Goal: Transaction & Acquisition: Purchase product/service

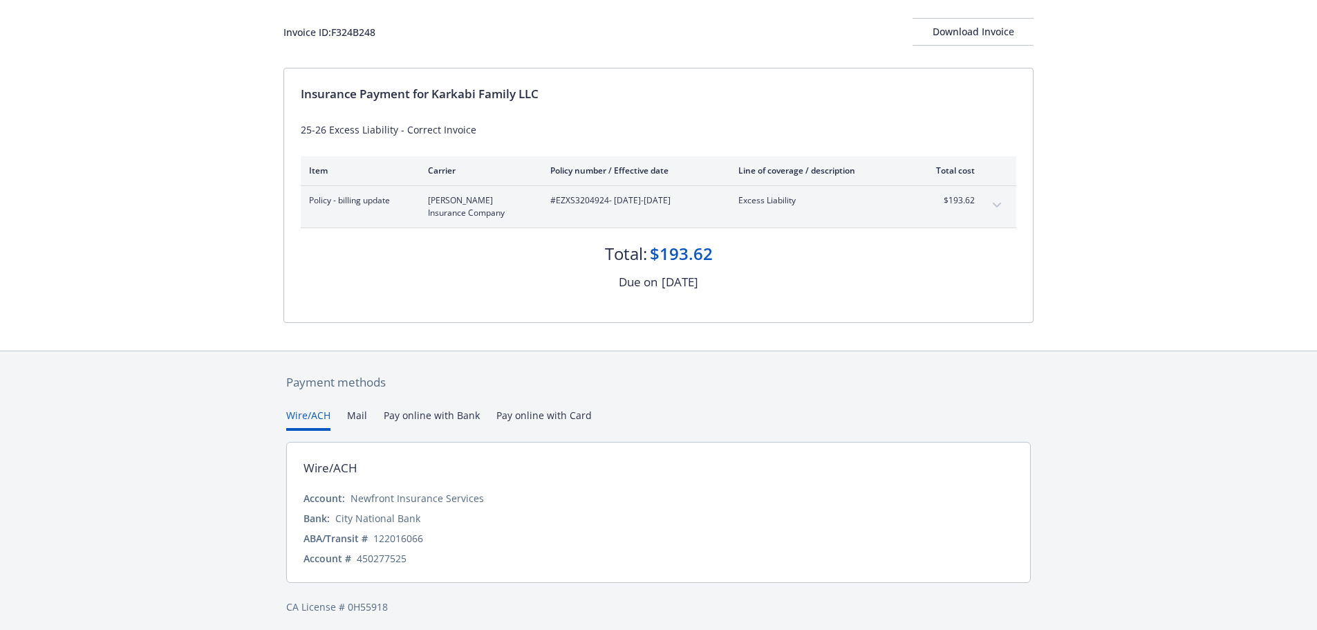
scroll to position [82, 0]
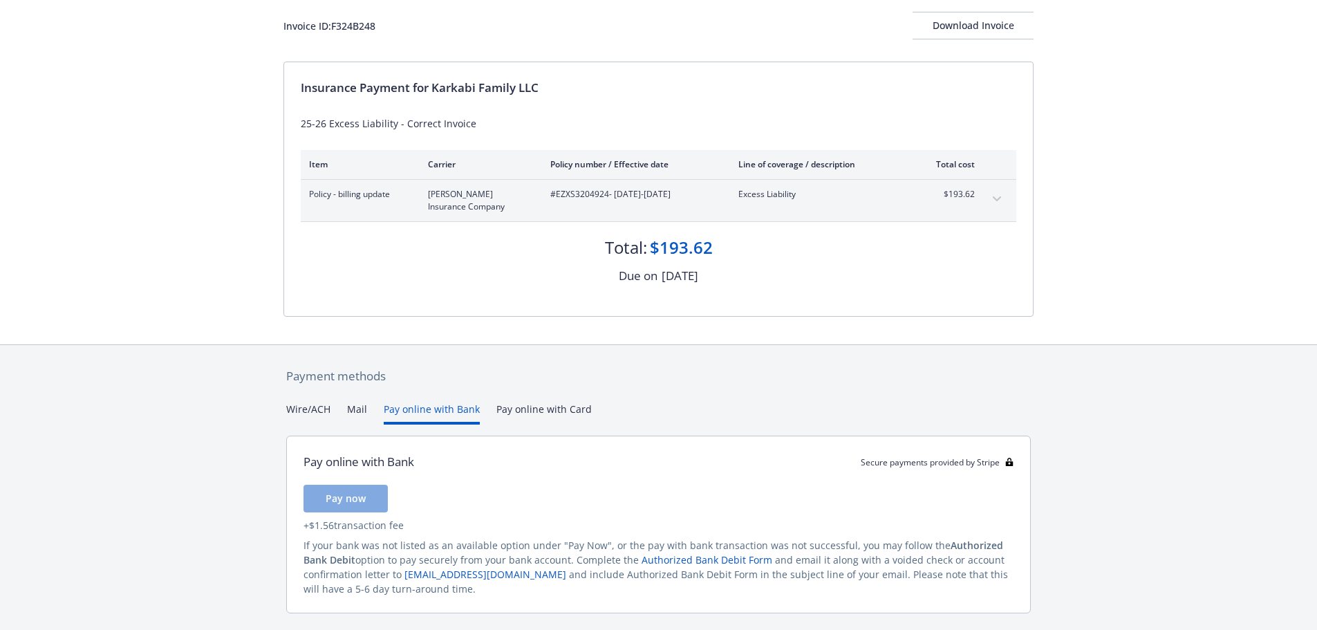
click at [438, 411] on button "Pay online with Bank" at bounding box center [432, 413] width 96 height 23
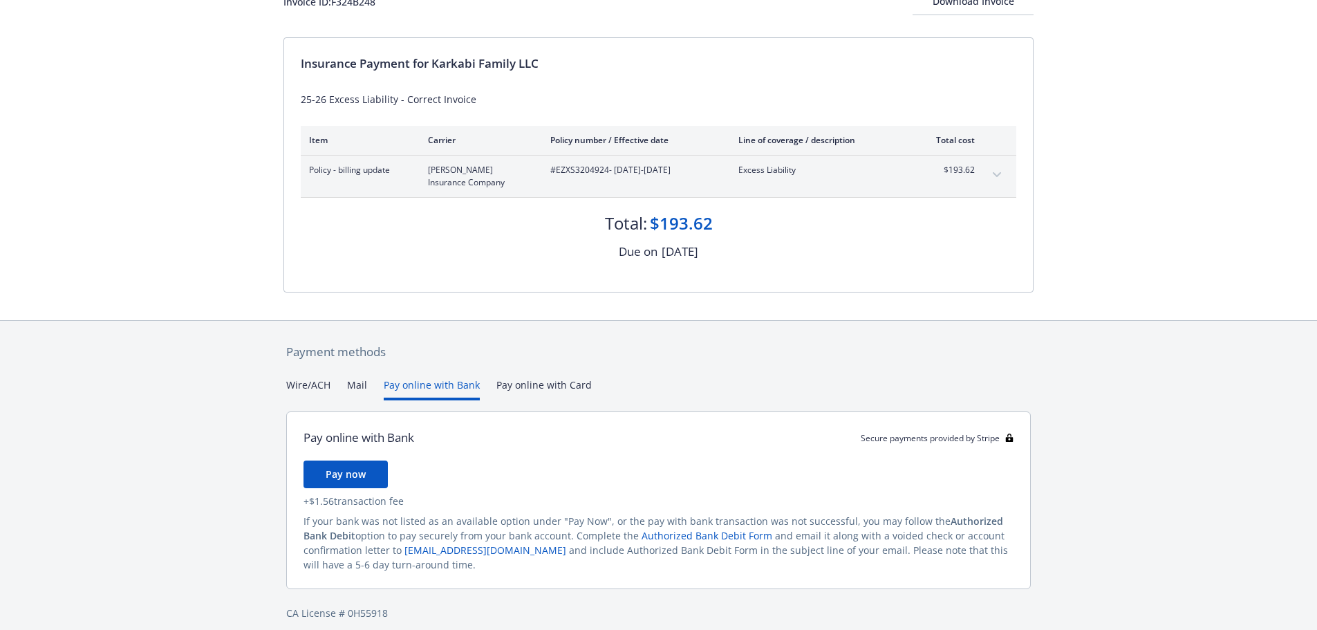
scroll to position [119, 0]
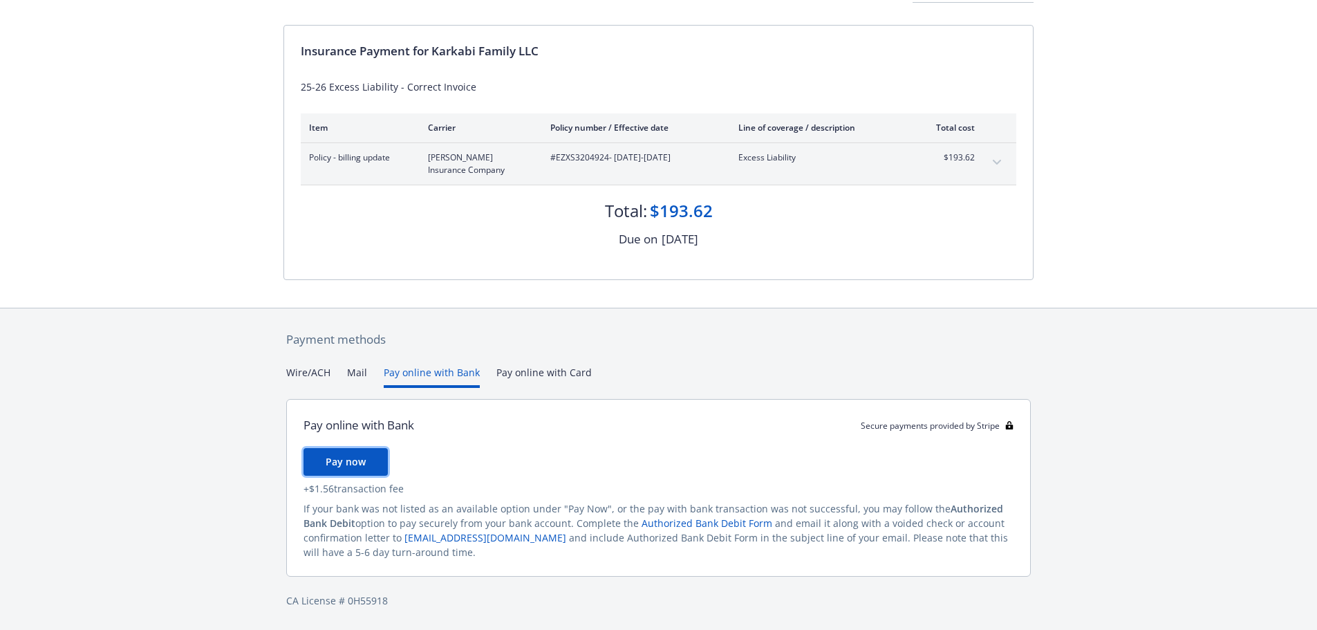
click at [339, 455] on span "Pay now" at bounding box center [346, 461] width 40 height 13
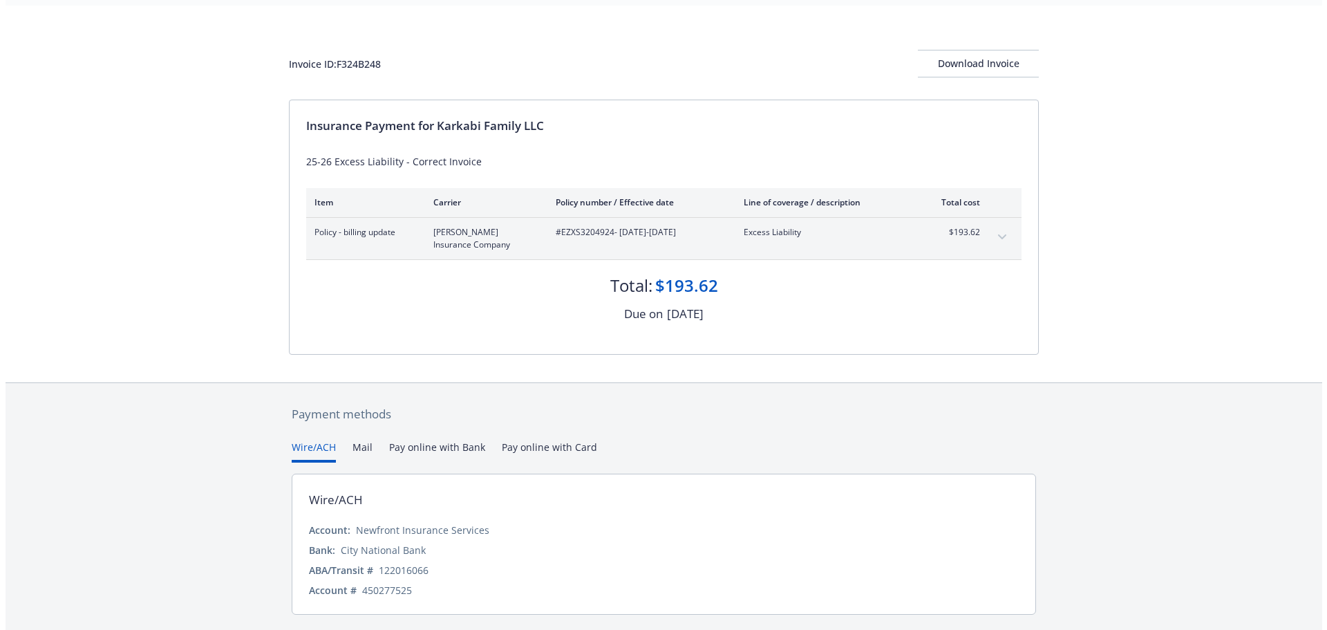
scroll to position [82, 0]
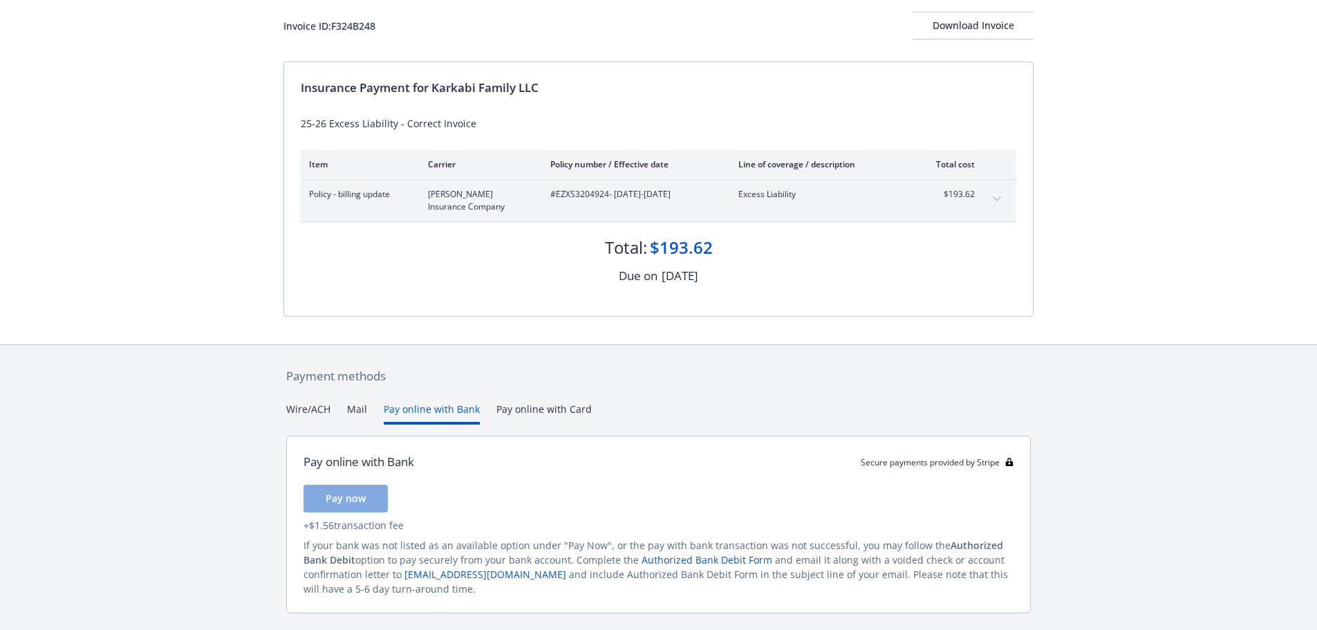
click at [435, 412] on button "Pay online with Bank" at bounding box center [432, 413] width 96 height 23
click at [365, 494] on button "Pay now" at bounding box center [345, 499] width 84 height 28
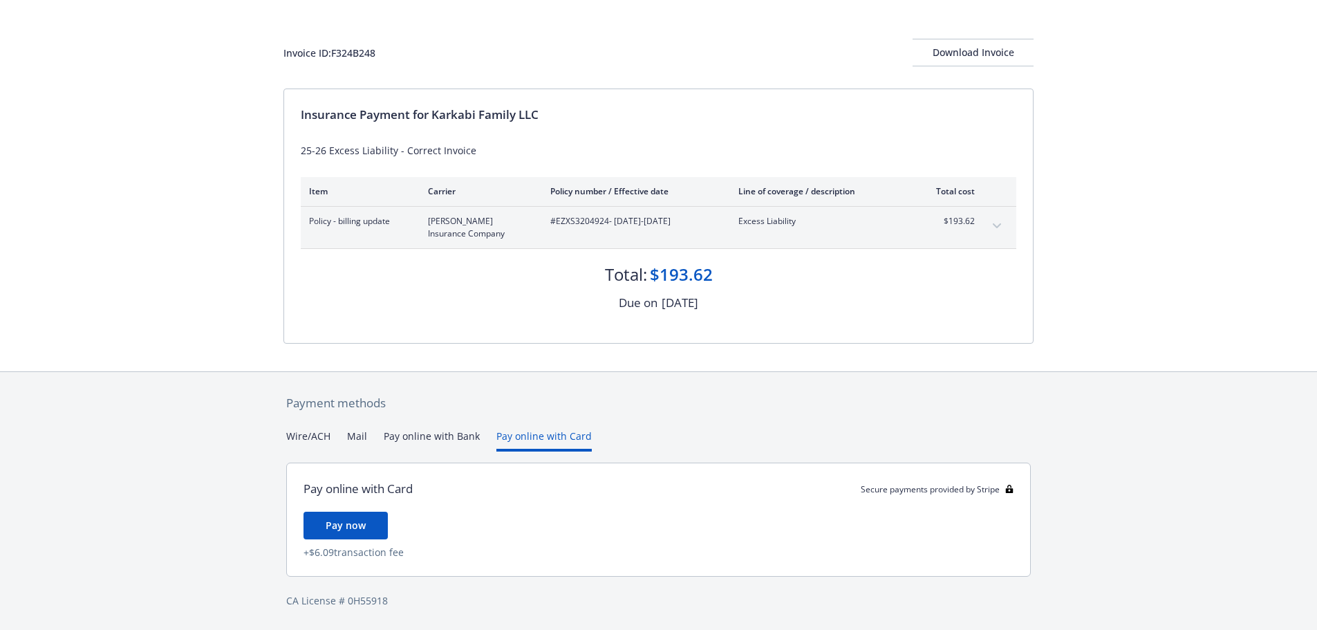
scroll to position [55, 0]
click at [535, 408] on div "Payment methods Wire/ACH Mail Pay online with Bank Pay online with Card Pay onl…" at bounding box center [658, 501] width 750 height 259
click at [342, 520] on span "Pay now" at bounding box center [346, 524] width 40 height 13
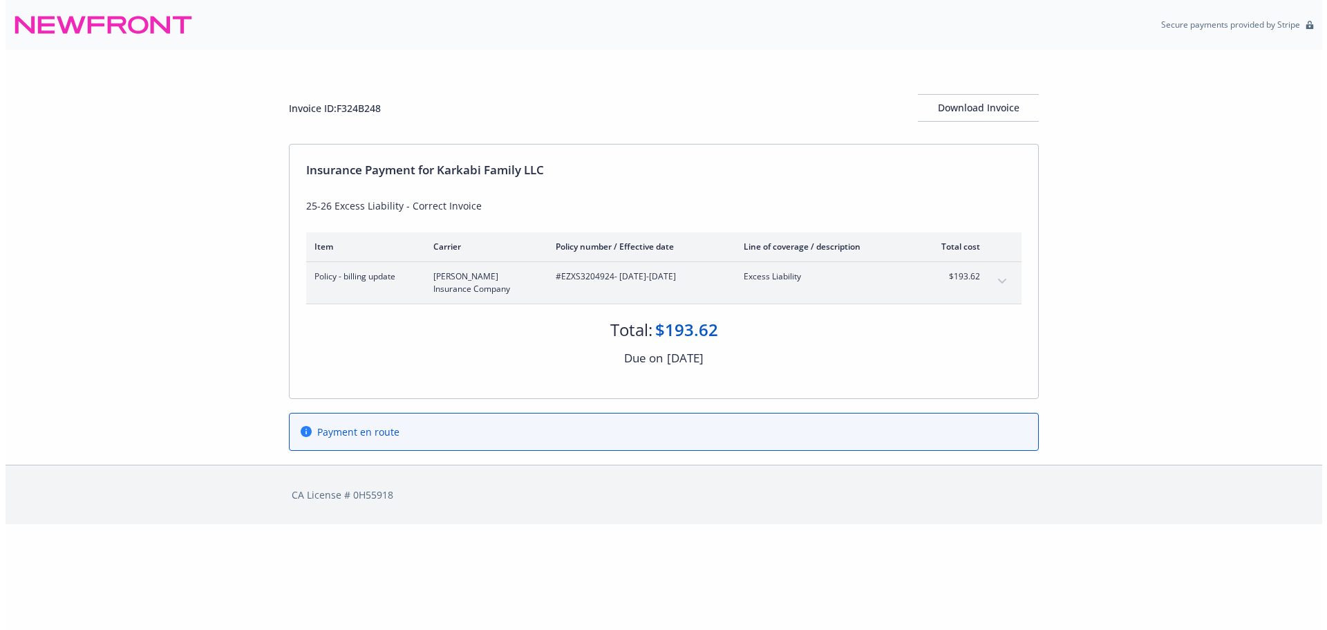
scroll to position [0, 0]
